Goal: Task Accomplishment & Management: Use online tool/utility

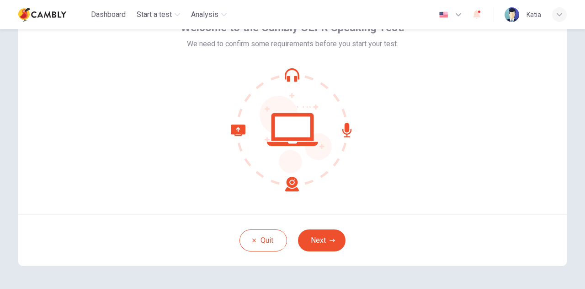
scroll to position [91, 0]
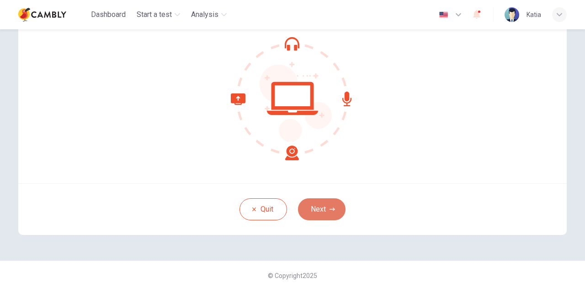
click at [308, 211] on button "Next" at bounding box center [322, 209] width 48 height 22
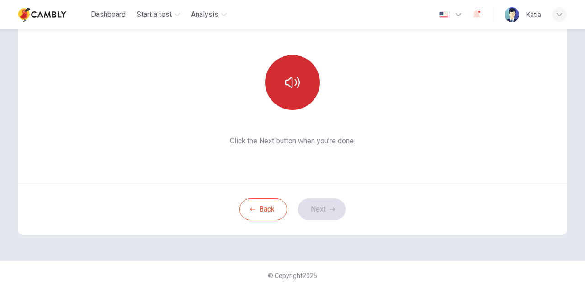
click at [290, 85] on icon "button" at bounding box center [292, 82] width 15 height 11
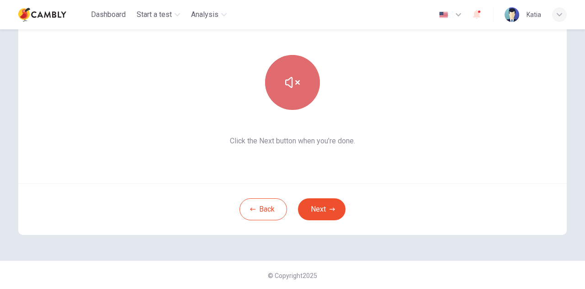
click at [290, 85] on icon "button" at bounding box center [292, 82] width 15 height 11
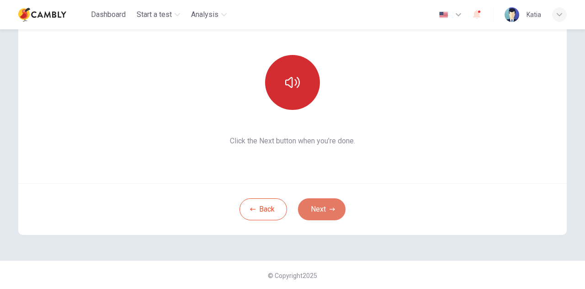
click at [315, 210] on button "Next" at bounding box center [322, 209] width 48 height 22
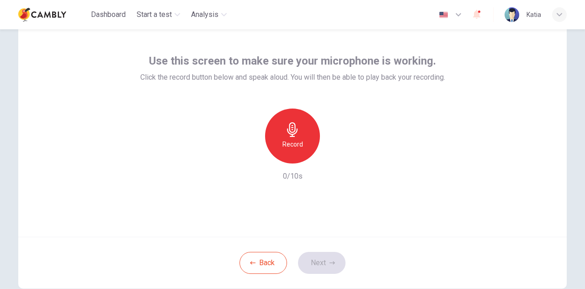
scroll to position [0, 0]
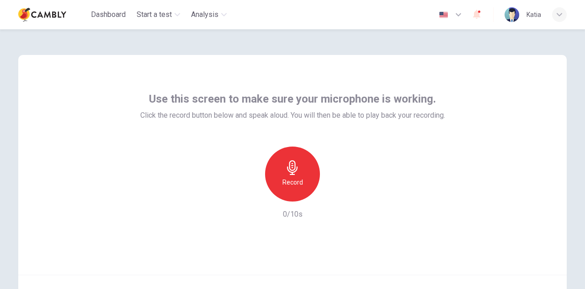
click at [462, 12] on icon "button" at bounding box center [458, 14] width 11 height 11
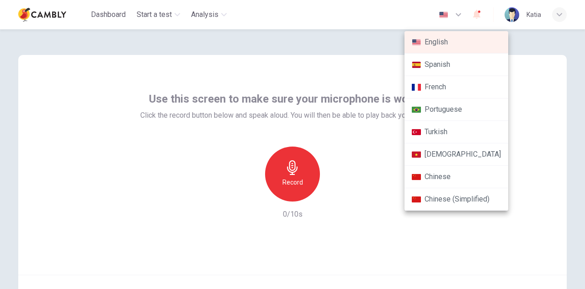
click at [462, 107] on li "Portuguese" at bounding box center [457, 109] width 104 height 22
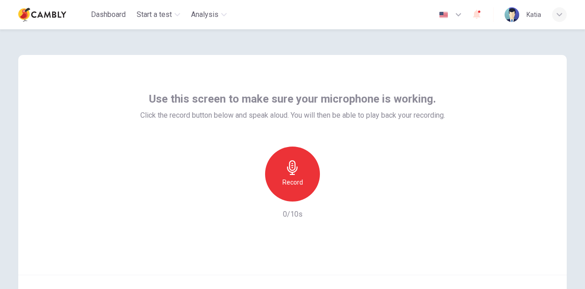
type input "**"
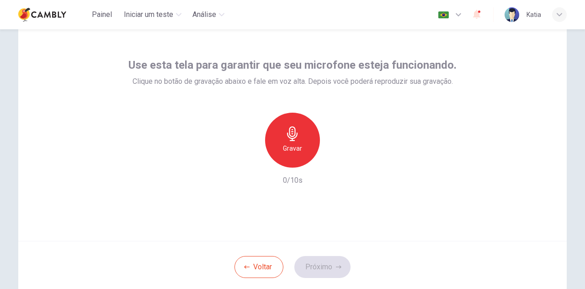
scroll to position [91, 0]
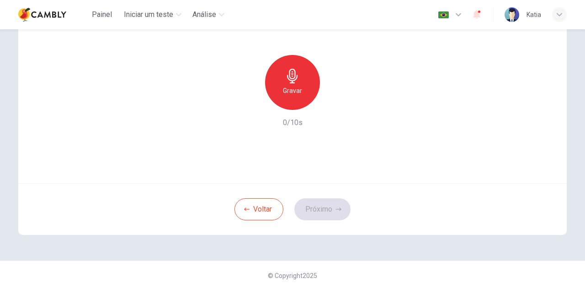
click at [287, 85] on div "Gravar" at bounding box center [292, 82] width 55 height 55
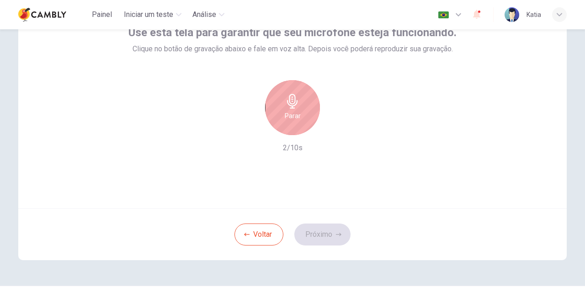
scroll to position [46, 0]
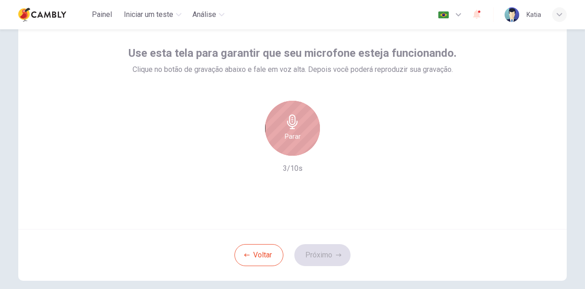
click at [285, 129] on icon "button" at bounding box center [292, 121] width 15 height 15
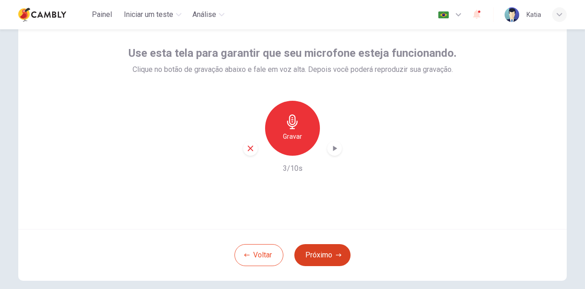
click at [319, 257] on button "Próximo" at bounding box center [323, 255] width 56 height 22
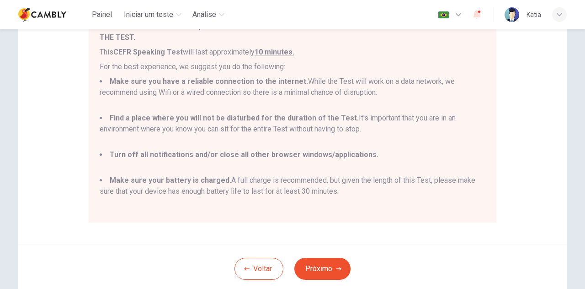
scroll to position [137, 0]
click at [324, 269] on button "Próximo" at bounding box center [323, 268] width 56 height 22
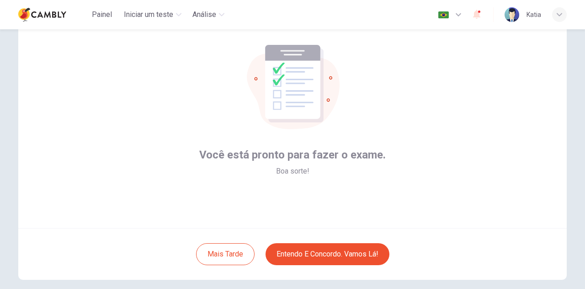
scroll to position [46, 0]
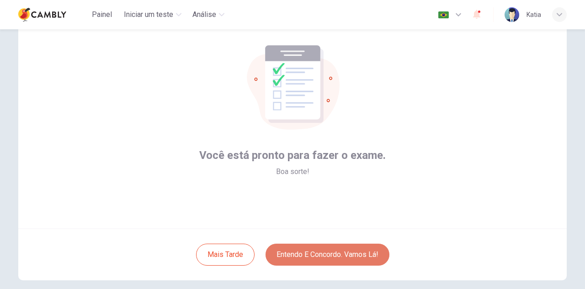
click at [302, 253] on button "Entendo e concordo. Vamos lá!" at bounding box center [328, 254] width 124 height 22
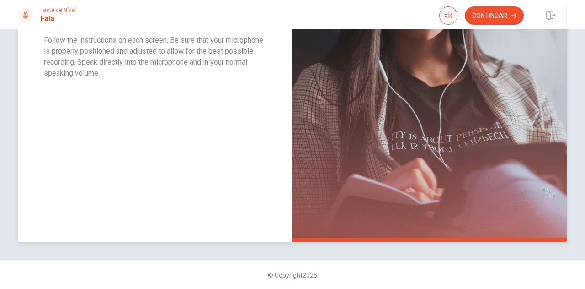
scroll to position [68, 0]
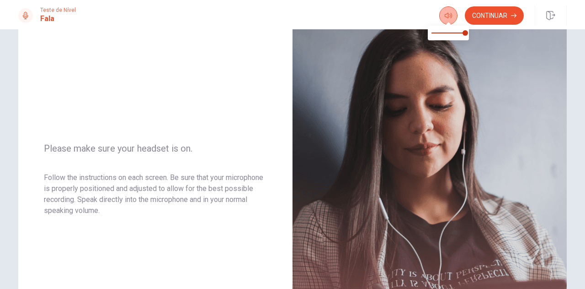
click at [450, 18] on icon "button" at bounding box center [448, 15] width 7 height 7
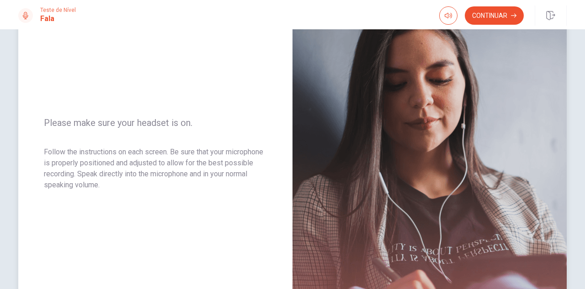
scroll to position [159, 0]
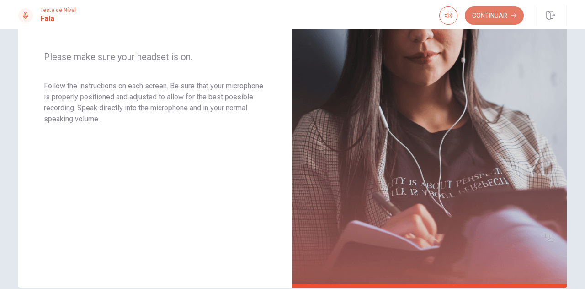
click at [491, 14] on button "Continuar" at bounding box center [494, 15] width 59 height 18
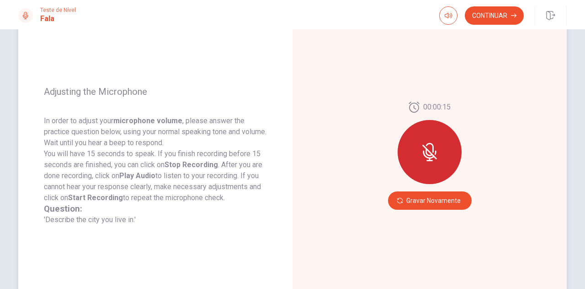
scroll to position [137, 0]
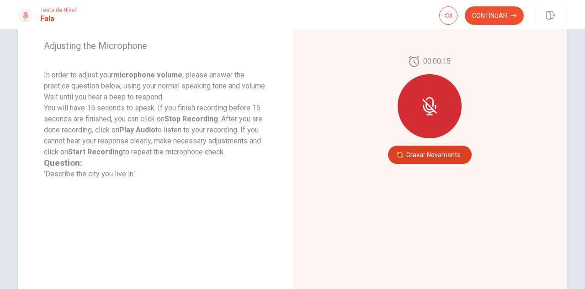
click at [440, 155] on button "Gravar Novamente" at bounding box center [430, 154] width 84 height 18
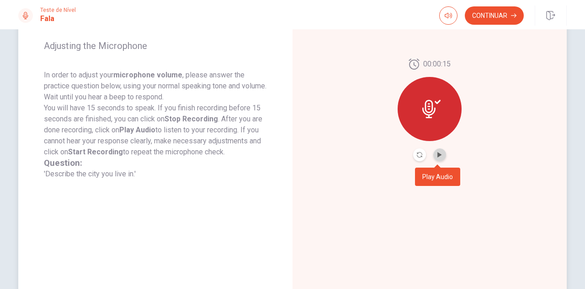
click at [440, 157] on icon "Play Audio" at bounding box center [439, 154] width 5 height 5
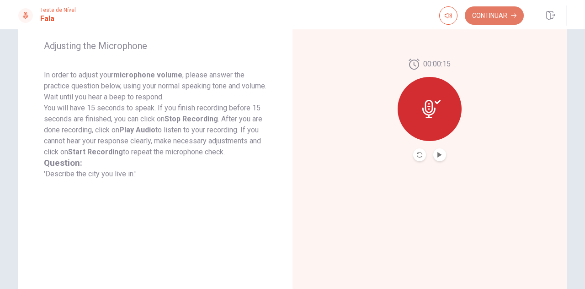
click at [499, 14] on button "Continuar" at bounding box center [494, 15] width 59 height 18
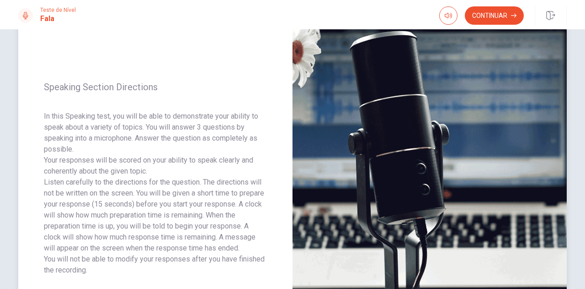
scroll to position [68, 0]
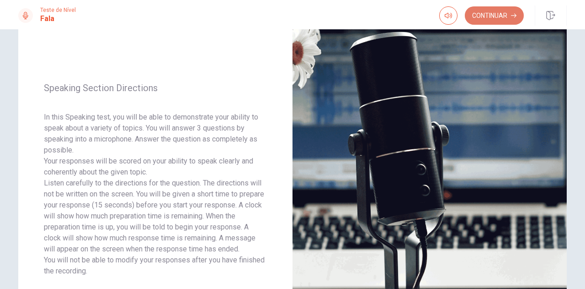
click at [494, 14] on button "Continuar" at bounding box center [494, 15] width 59 height 18
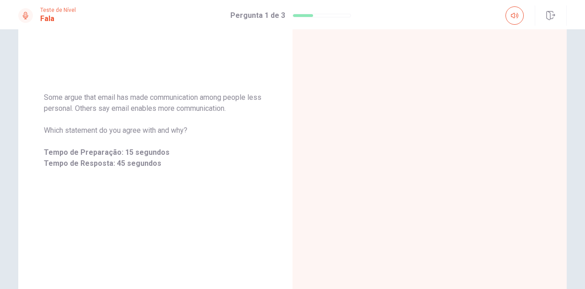
scroll to position [137, 0]
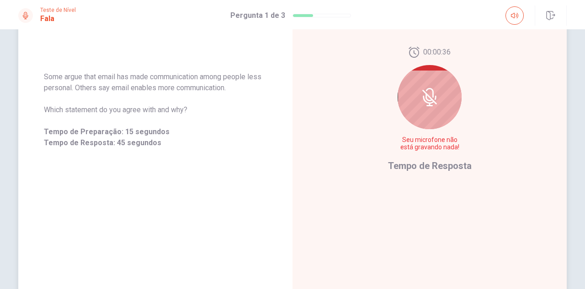
drag, startPoint x: 209, startPoint y: 112, endPoint x: 54, endPoint y: 86, distance: 157.2
click at [54, 86] on div "Some argue that email has made communication among people less personal. Others…" at bounding box center [155, 109] width 223 height 77
drag, startPoint x: 44, startPoint y: 75, endPoint x: 161, endPoint y: 101, distance: 120.1
click at [160, 101] on div "Some argue that email has made communication among people less personal. Others…" at bounding box center [155, 109] width 223 height 77
drag, startPoint x: 199, startPoint y: 113, endPoint x: 45, endPoint y: 62, distance: 162.9
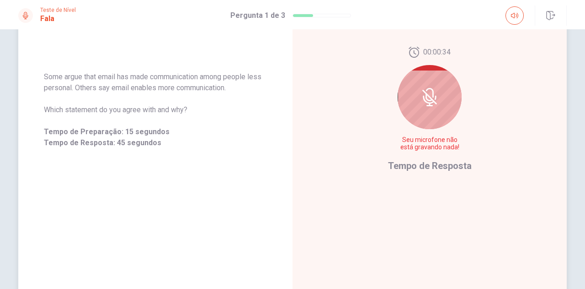
click at [45, 62] on div "Some argue that email has made communication among people less personal. Others…" at bounding box center [155, 109] width 274 height 99
click at [429, 92] on icon at bounding box center [430, 97] width 18 height 18
click at [425, 98] on icon at bounding box center [430, 97] width 18 height 18
click at [421, 166] on span "Tempo de Resposta" at bounding box center [430, 165] width 84 height 11
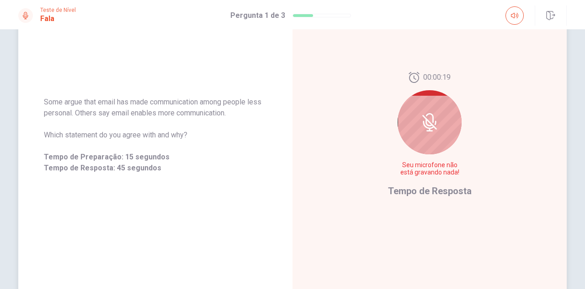
scroll to position [113, 0]
click at [430, 124] on icon at bounding box center [430, 120] width 15 height 15
click at [430, 120] on icon at bounding box center [430, 121] width 18 height 18
click at [425, 106] on div at bounding box center [430, 121] width 64 height 64
click at [457, 102] on div "00:00:16 Seu microfone não está gravando nada!" at bounding box center [430, 126] width 67 height 112
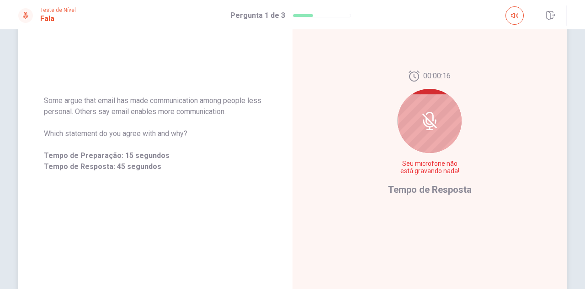
click at [488, 147] on div "00:00:16 Seu microfone não está gravando nada! Tempo de Resposta" at bounding box center [430, 133] width 274 height 399
click at [443, 170] on span "Seu microfone não está gravando nada!" at bounding box center [430, 167] width 67 height 15
click at [427, 163] on span "Seu microfone não está gravando nada!" at bounding box center [430, 167] width 67 height 15
click at [413, 186] on span "Tempo de Resposta" at bounding box center [430, 189] width 84 height 11
click at [123, 180] on div "Some argue that email has made communication among people less personal. Others…" at bounding box center [155, 133] width 274 height 99
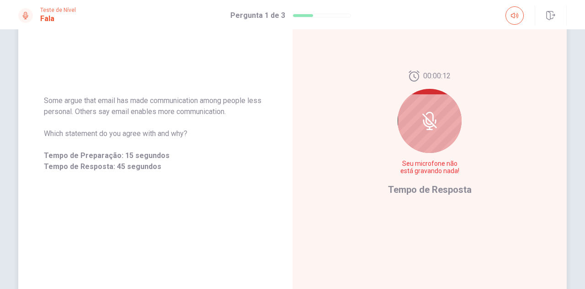
click at [139, 136] on span "Which statement do you agree with and why?" at bounding box center [155, 133] width 223 height 11
click at [28, 17] on icon at bounding box center [25, 15] width 7 height 7
drag, startPoint x: 85, startPoint y: 47, endPoint x: 99, endPoint y: 66, distance: 23.6
click at [91, 53] on div "Some argue that email has made communication among people less personal. Others…" at bounding box center [155, 133] width 274 height 399
click at [114, 100] on span "Some argue that email has made communication among people less personal. Others…" at bounding box center [155, 106] width 223 height 22
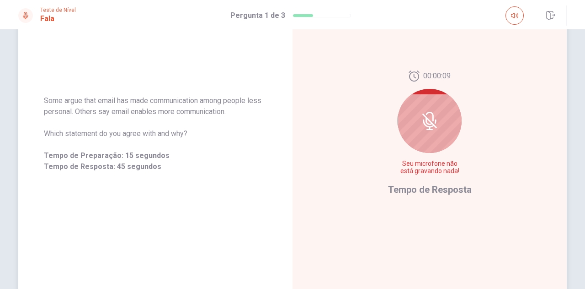
click at [134, 154] on span "Tempo de Preparação: 15 segundos" at bounding box center [155, 155] width 223 height 11
click at [450, 116] on div at bounding box center [430, 121] width 64 height 64
click at [428, 119] on icon at bounding box center [430, 121] width 18 height 18
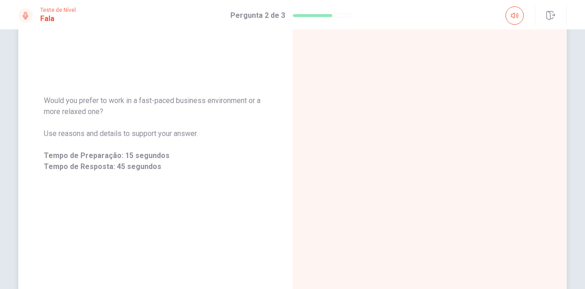
drag, startPoint x: 43, startPoint y: 101, endPoint x: 112, endPoint y: 117, distance: 70.4
click at [112, 117] on span "Would you prefer to work in a fast-paced business environment or a more relaxed…" at bounding box center [155, 106] width 223 height 22
drag, startPoint x: 47, startPoint y: 98, endPoint x: 181, endPoint y: 153, distance: 144.8
click at [162, 152] on div "Would you prefer to work in a fast-paced business environment or a more relaxed…" at bounding box center [155, 133] width 223 height 77
drag, startPoint x: 199, startPoint y: 134, endPoint x: 48, endPoint y: 95, distance: 156.7
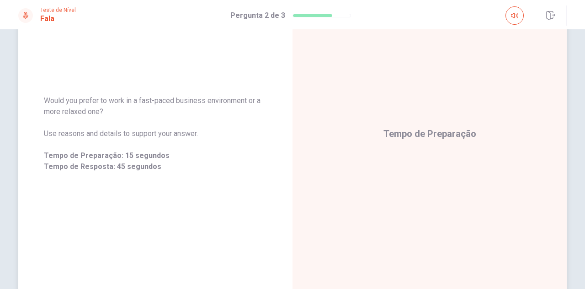
click at [48, 95] on div "Would you prefer to work in a fast-paced business environment or a more relaxed…" at bounding box center [155, 133] width 223 height 77
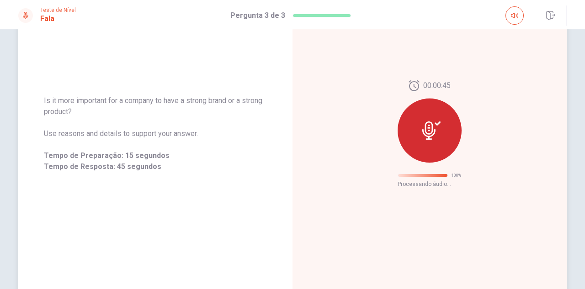
scroll to position [44, 0]
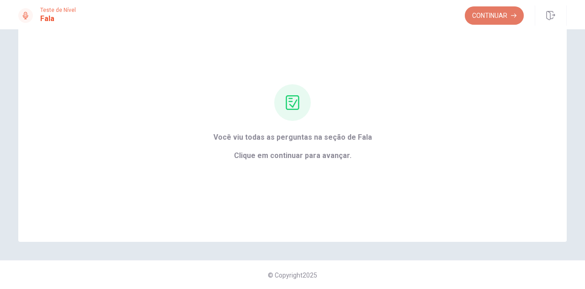
click at [487, 14] on button "Continuar" at bounding box center [494, 15] width 59 height 18
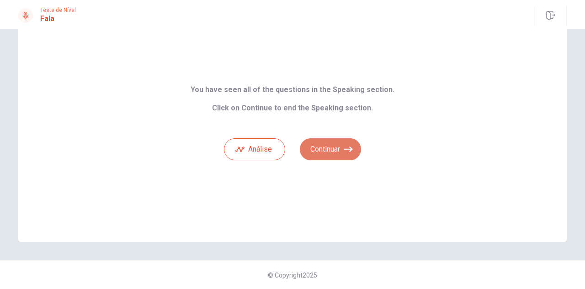
click at [321, 152] on button "Continuar" at bounding box center [330, 149] width 61 height 22
